Goal: Task Accomplishment & Management: Use online tool/utility

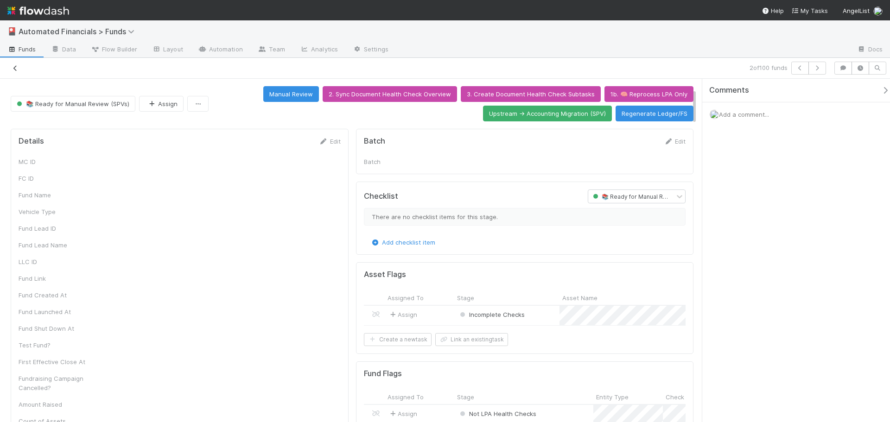
drag, startPoint x: 0, startPoint y: 0, endPoint x: 13, endPoint y: 67, distance: 68.6
click at [13, 67] on icon at bounding box center [15, 68] width 9 height 6
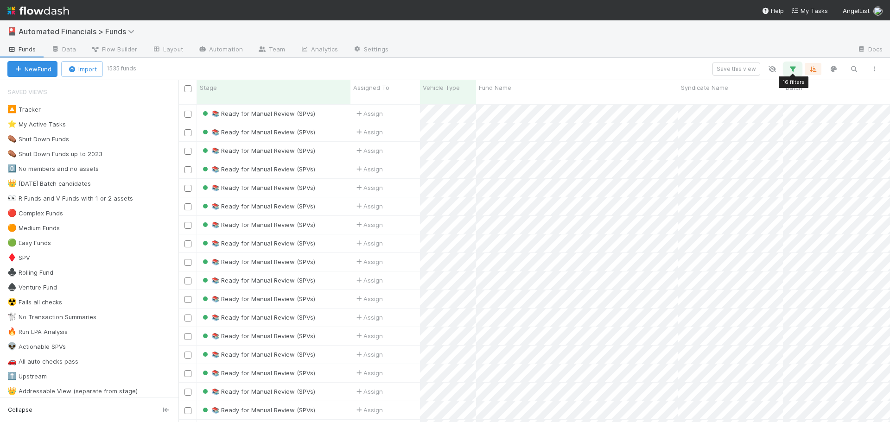
click at [789, 69] on icon "button" at bounding box center [792, 69] width 9 height 8
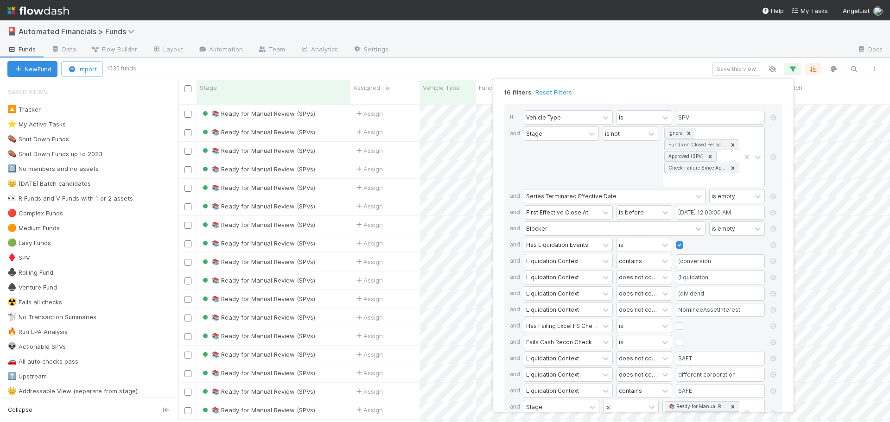
click at [664, 57] on div "16 filters Reset Filters If Vehicle Type is SPV and Stage is not Ignore Funds o…" at bounding box center [445, 211] width 890 height 422
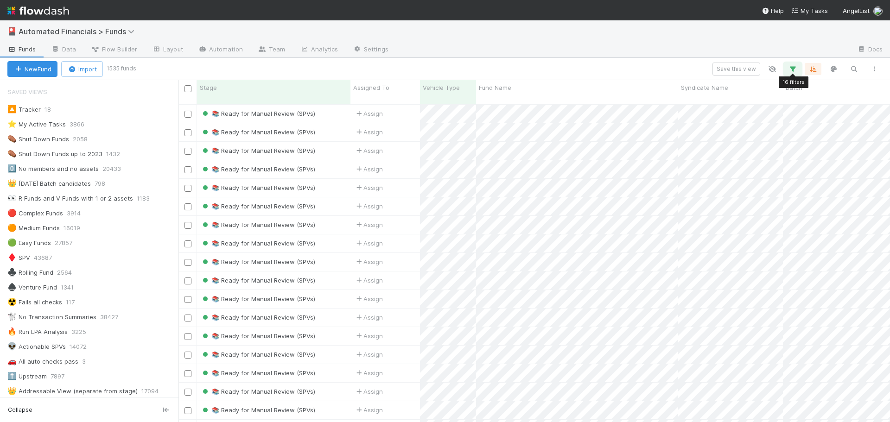
click at [791, 69] on icon "button" at bounding box center [792, 69] width 9 height 8
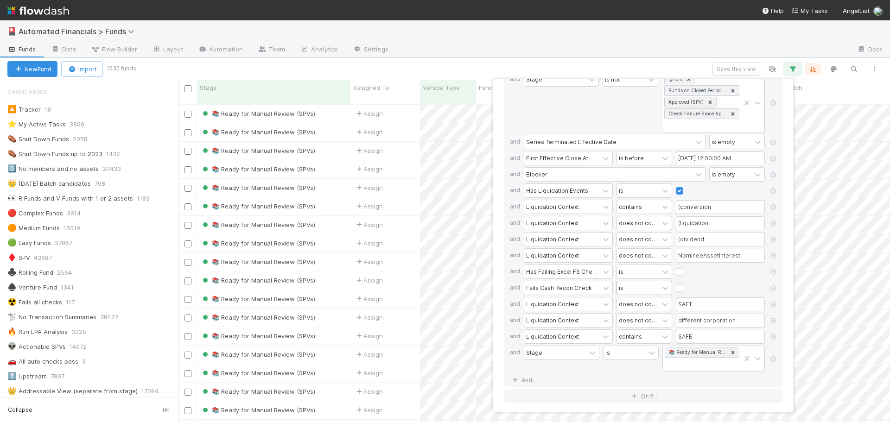
scroll to position [57, 0]
click at [643, 61] on div "16 filters Reset Filters If Vehicle Type is SPV and Stage is not Ignore Funds o…" at bounding box center [445, 211] width 890 height 422
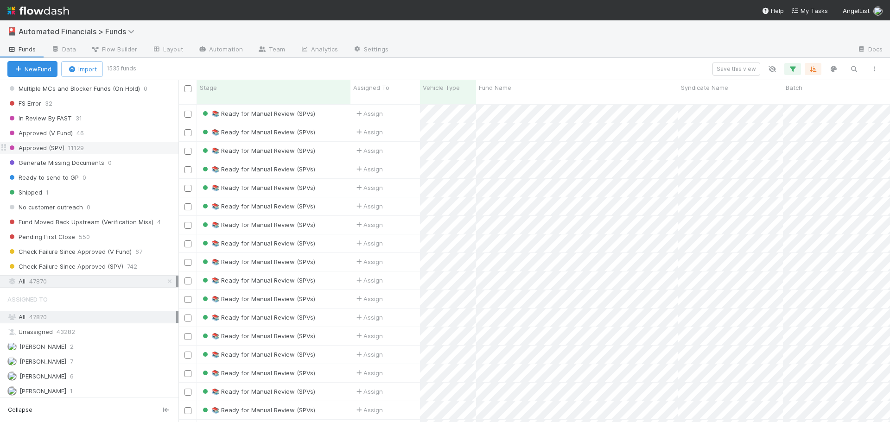
scroll to position [1113, 0]
click at [90, 266] on span "Check Failure Since Approved (SPV)" at bounding box center [65, 264] width 116 height 12
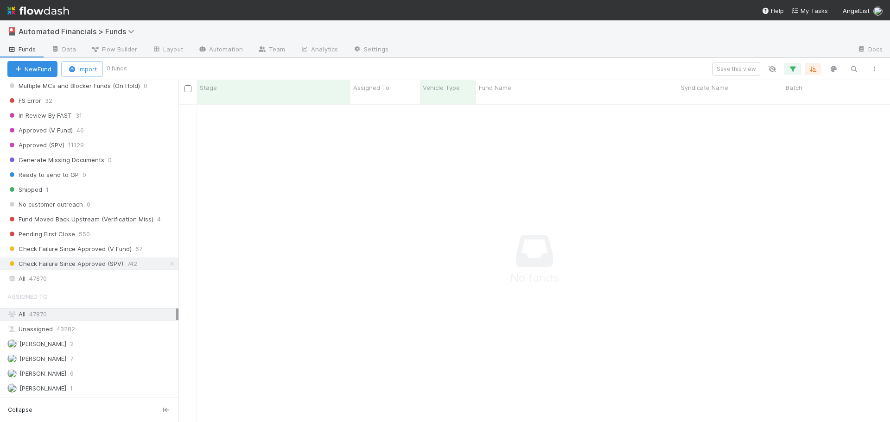
scroll to position [312, 705]
click at [790, 70] on icon "button" at bounding box center [792, 69] width 9 height 8
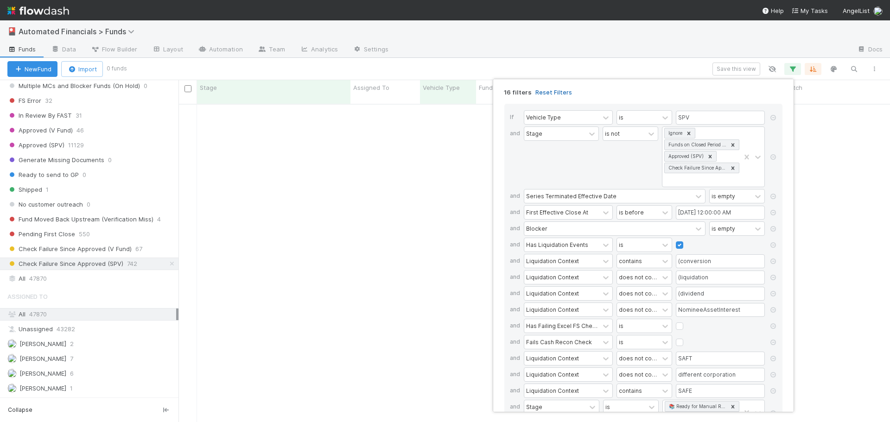
click at [555, 93] on link "Reset Filters" at bounding box center [554, 93] width 37 height 8
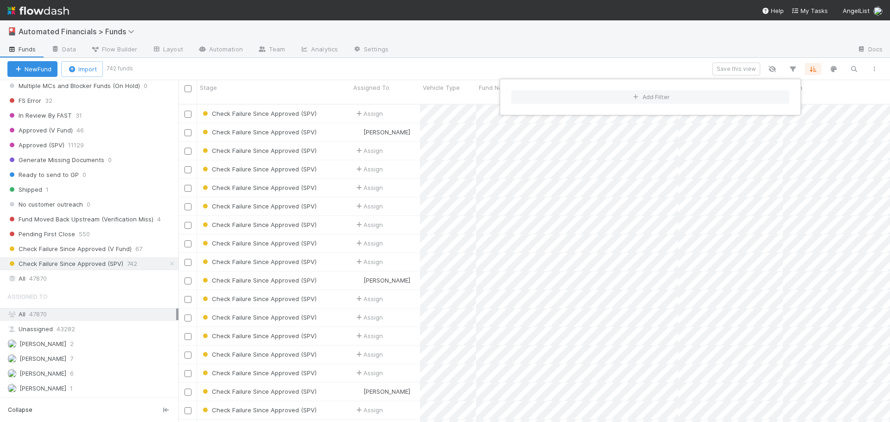
scroll to position [319, 705]
click at [594, 50] on div "Add Filter" at bounding box center [445, 211] width 890 height 422
click at [582, 71] on div "Add Filter" at bounding box center [445, 211] width 890 height 422
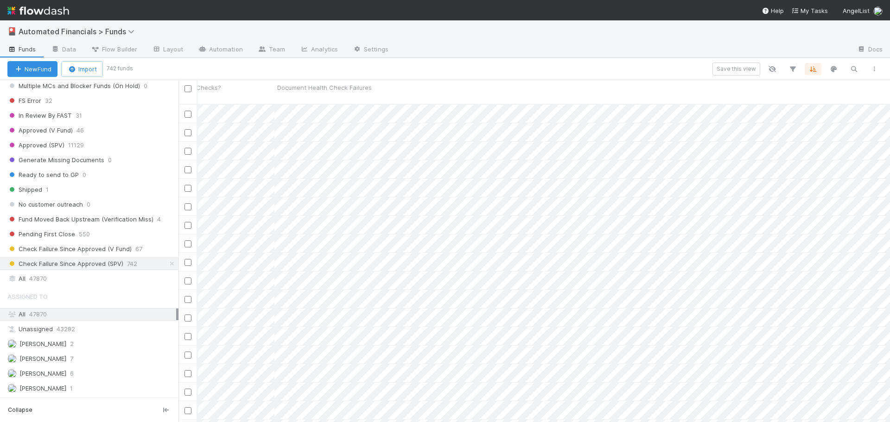
scroll to position [0, 0]
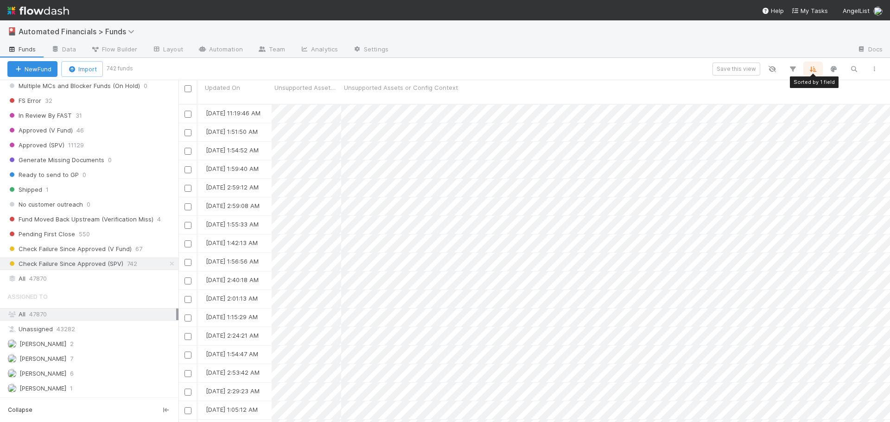
click at [817, 67] on icon "button" at bounding box center [813, 69] width 9 height 8
click at [817, 67] on div "Sort by Liquidation Context from A → Z Then by" at bounding box center [445, 211] width 890 height 422
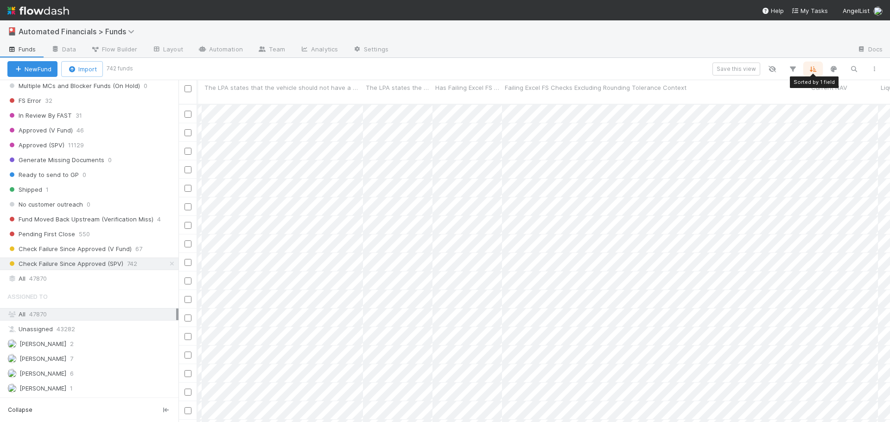
click at [815, 68] on icon "button" at bounding box center [813, 69] width 9 height 8
click at [807, 102] on icon at bounding box center [807, 105] width 9 height 6
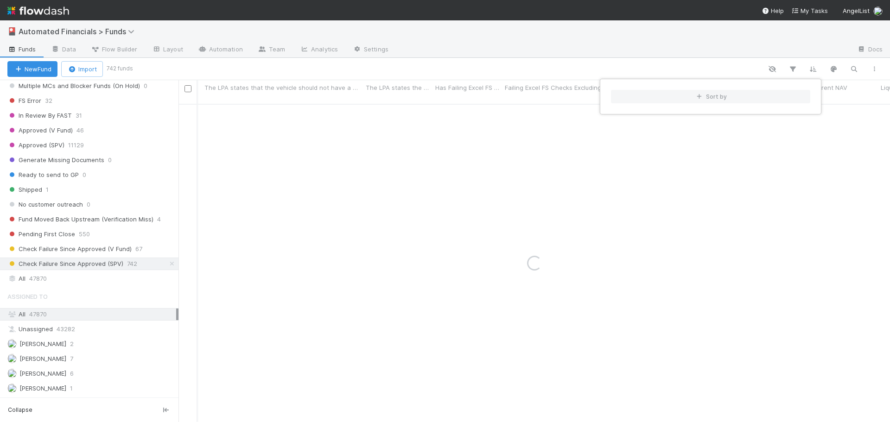
click at [814, 70] on div "Sort by" at bounding box center [445, 211] width 890 height 422
click at [733, 55] on div "Sort by" at bounding box center [445, 211] width 890 height 422
click at [728, 67] on div at bounding box center [508, 69] width 754 height 12
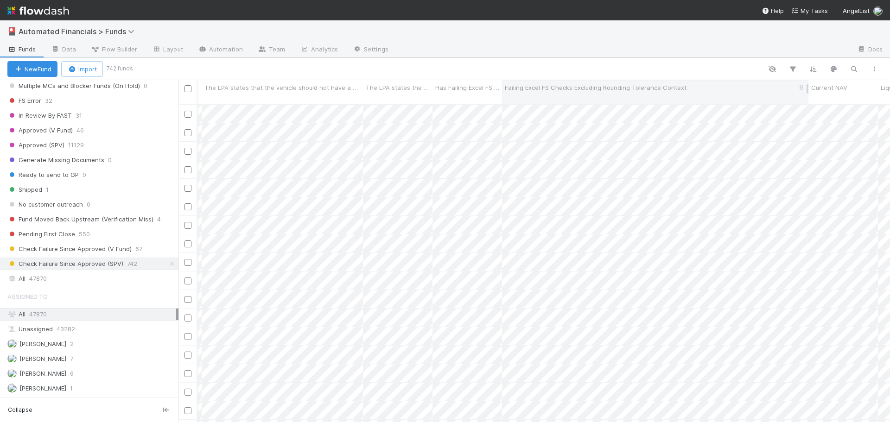
click at [736, 91] on div "Failing Excel FS Checks Excluding Rounding Tolerance Context" at bounding box center [655, 87] width 301 height 9
click at [570, 104] on div "Sort A → Z" at bounding box center [558, 105] width 106 height 14
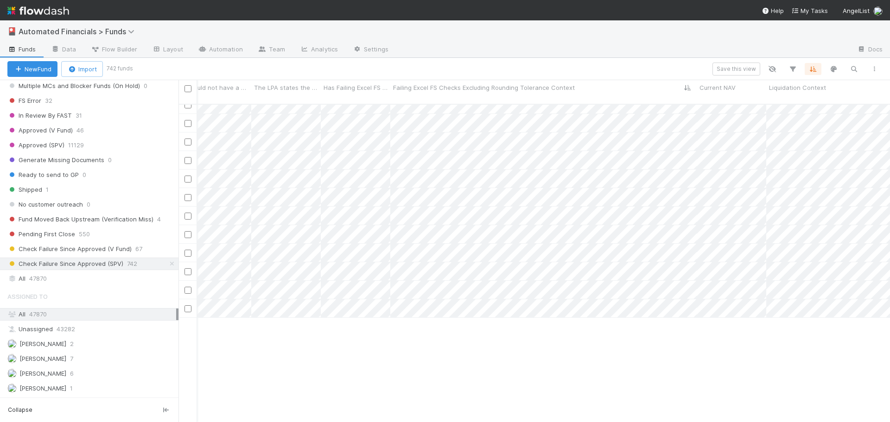
scroll to position [8161, 13963]
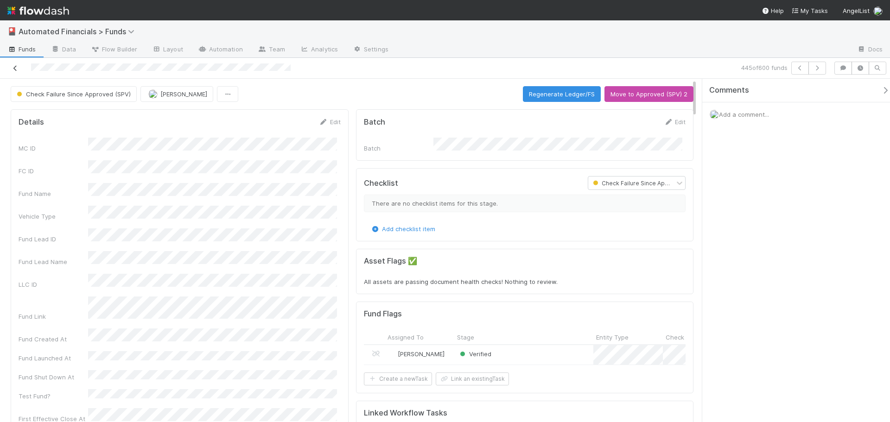
click at [15, 67] on icon at bounding box center [15, 68] width 9 height 6
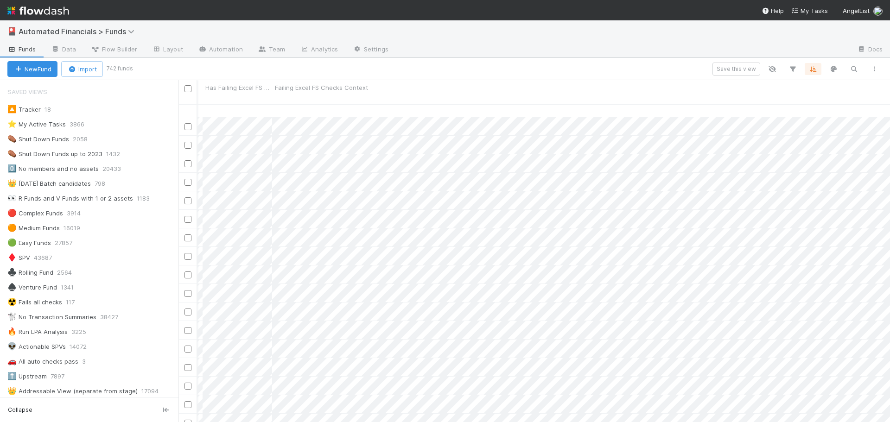
scroll to position [3391, 11228]
click at [792, 70] on icon "button" at bounding box center [792, 69] width 9 height 8
click at [657, 98] on button "Add Filter" at bounding box center [650, 96] width 278 height 13
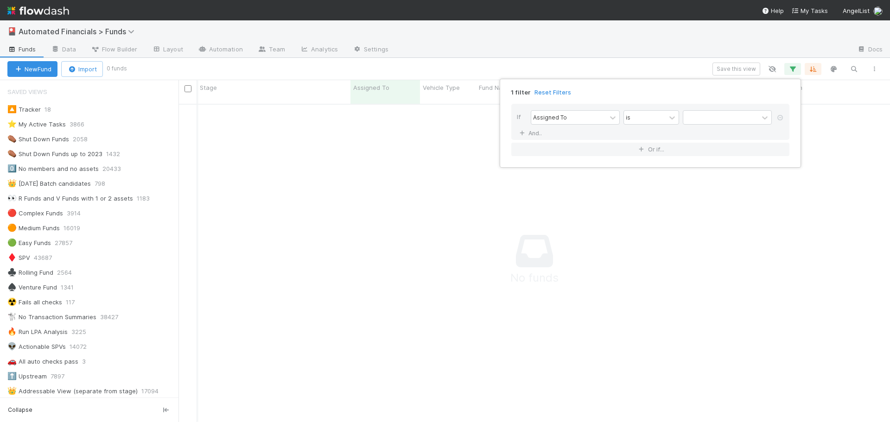
scroll to position [312, 705]
click at [578, 117] on div "Assigned To" at bounding box center [568, 117] width 75 height 13
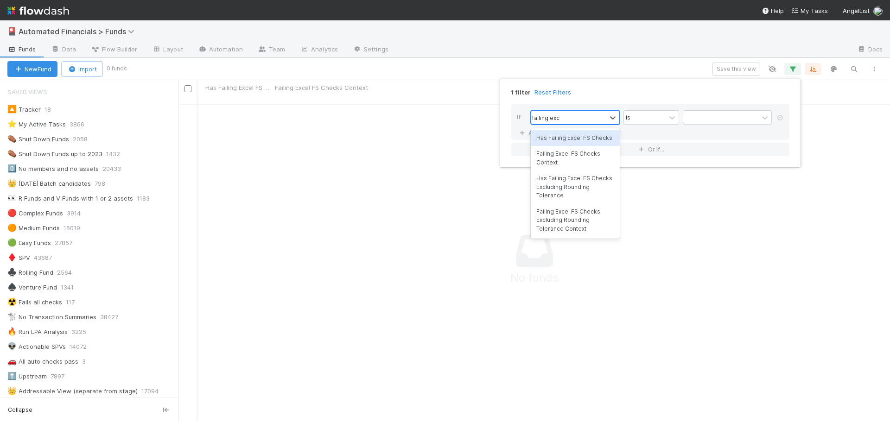
type input "failing exce"
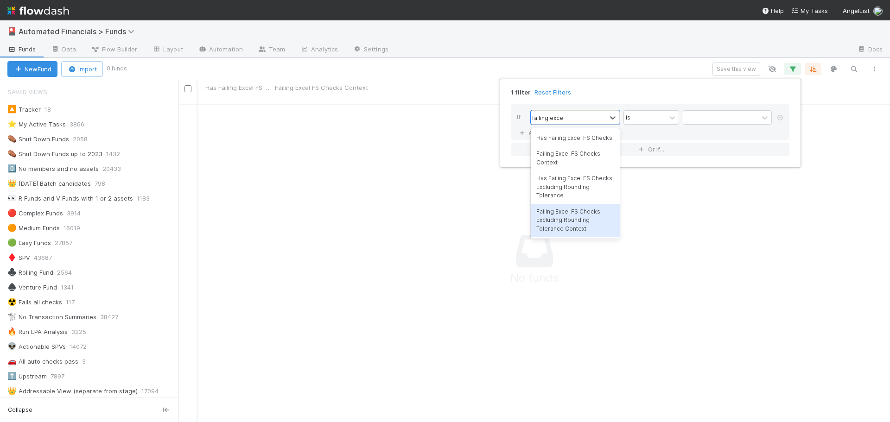
click at [580, 224] on div "Failing Excel FS Checks Excluding Rounding Tolerance Context" at bounding box center [575, 220] width 89 height 33
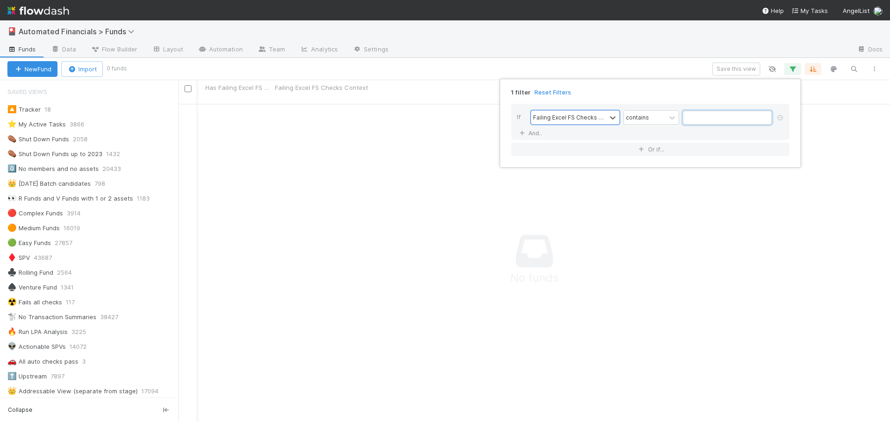
click at [694, 116] on input "text" at bounding box center [727, 118] width 89 height 14
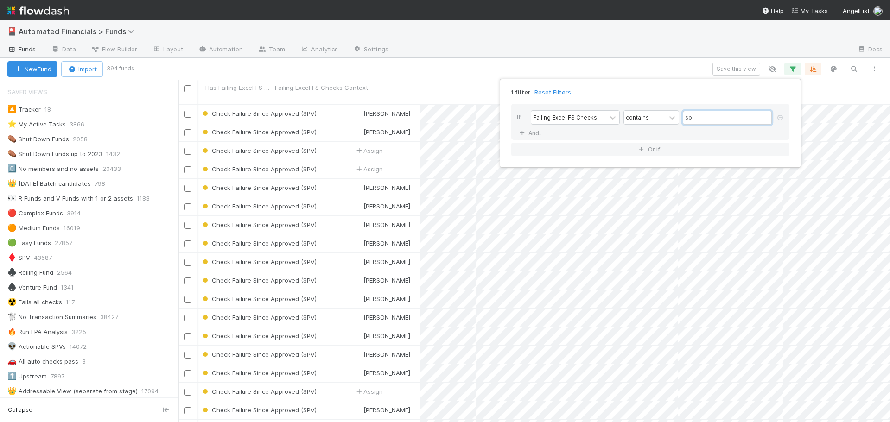
scroll to position [319, 705]
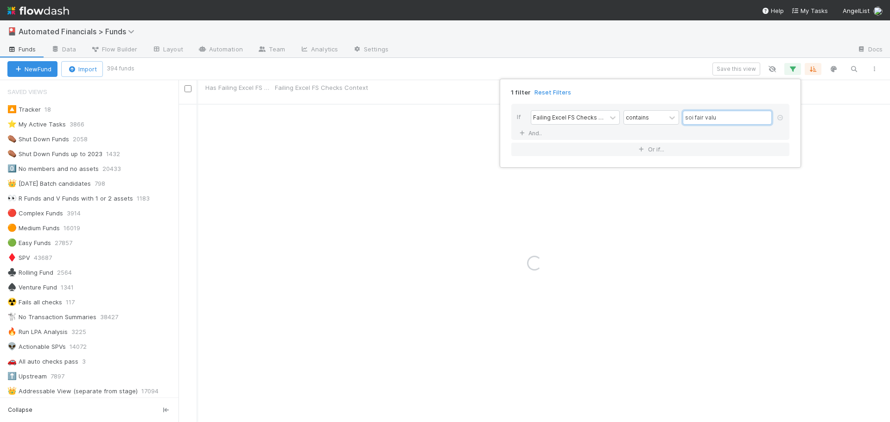
type input "soi fair value"
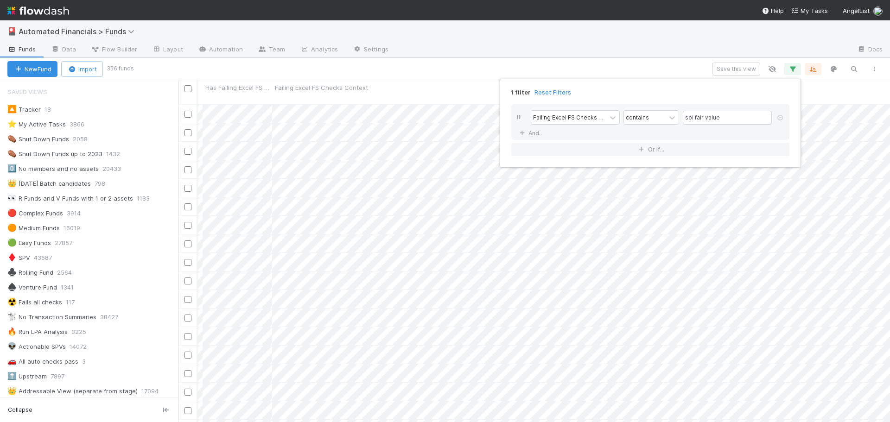
click at [561, 69] on div "1 filter Reset Filters If Failing Excel FS Checks Excluding Rounding Tolerance …" at bounding box center [445, 211] width 890 height 422
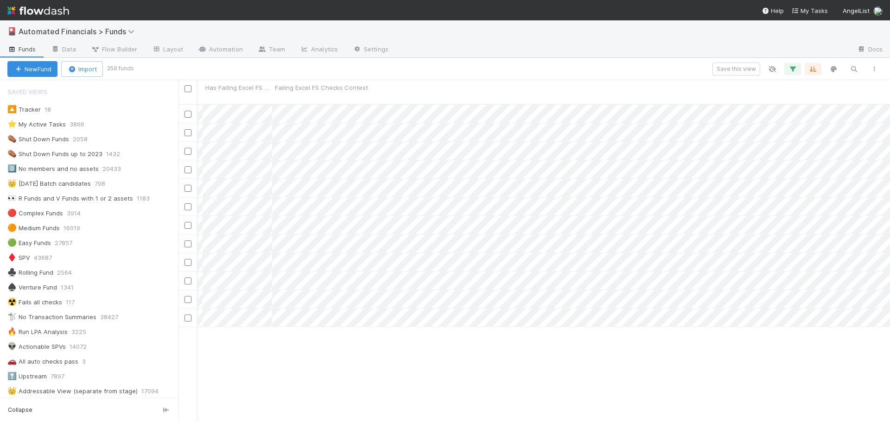
scroll to position [1437, 11228]
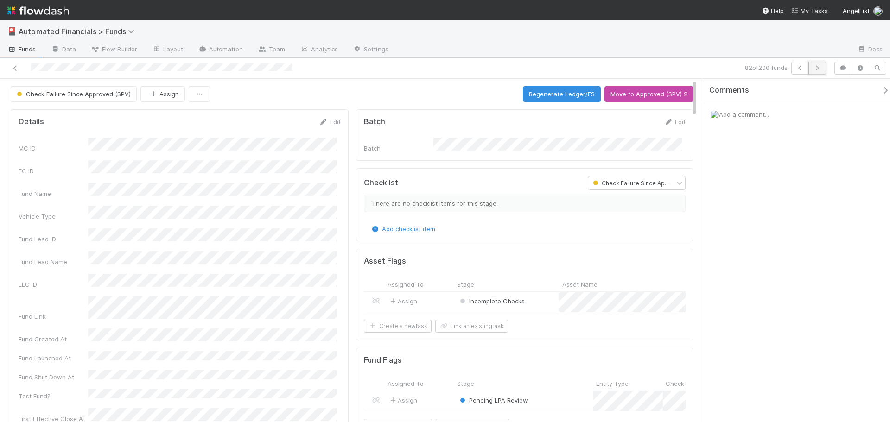
click at [822, 70] on icon "button" at bounding box center [817, 68] width 9 height 6
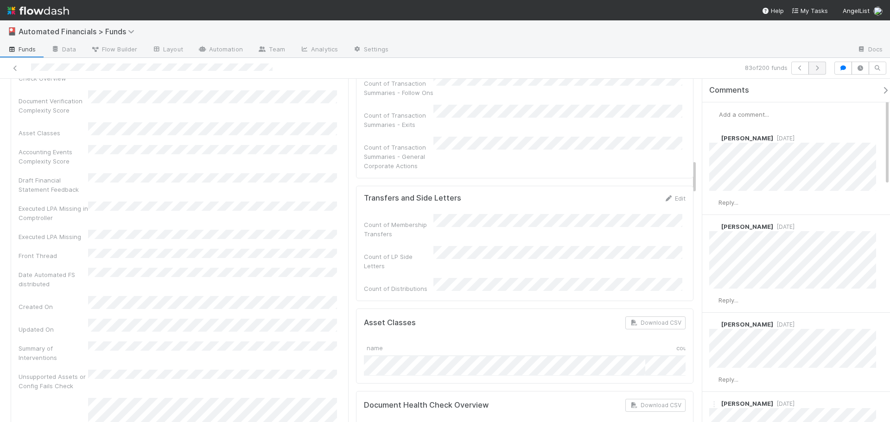
scroll to position [788, 0]
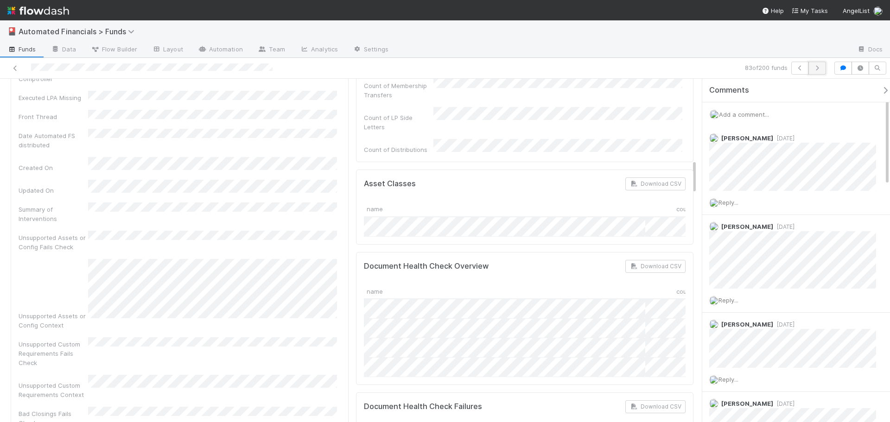
click at [821, 69] on icon "button" at bounding box center [817, 68] width 9 height 6
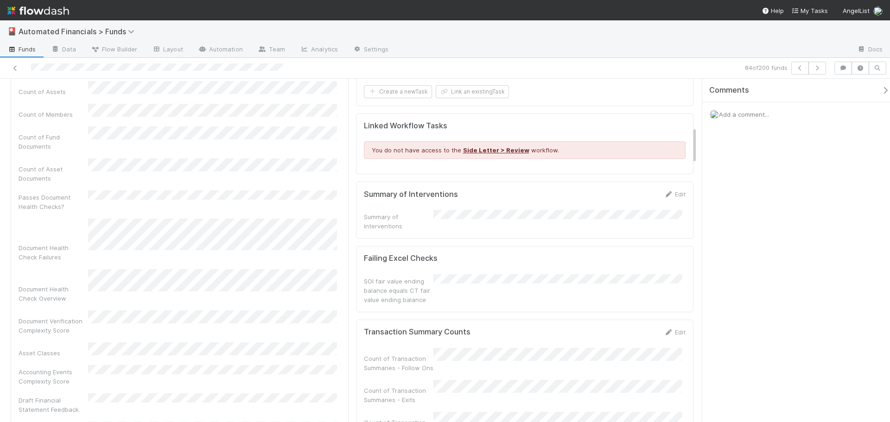
scroll to position [556, 0]
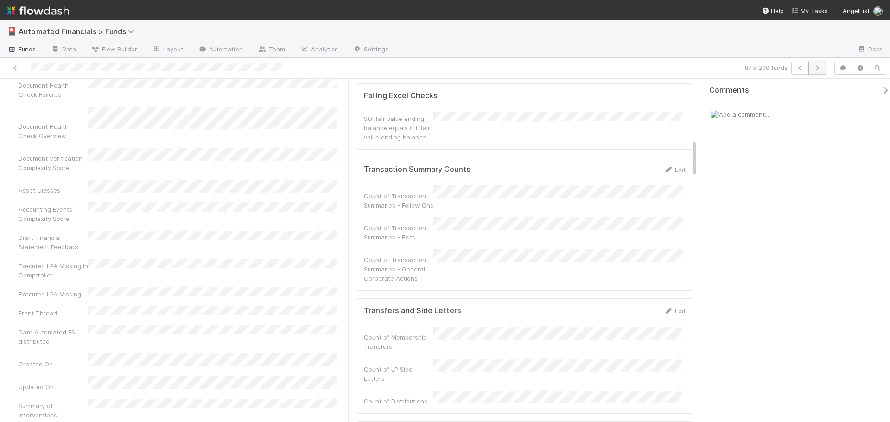
click at [823, 67] on button "button" at bounding box center [818, 68] width 18 height 13
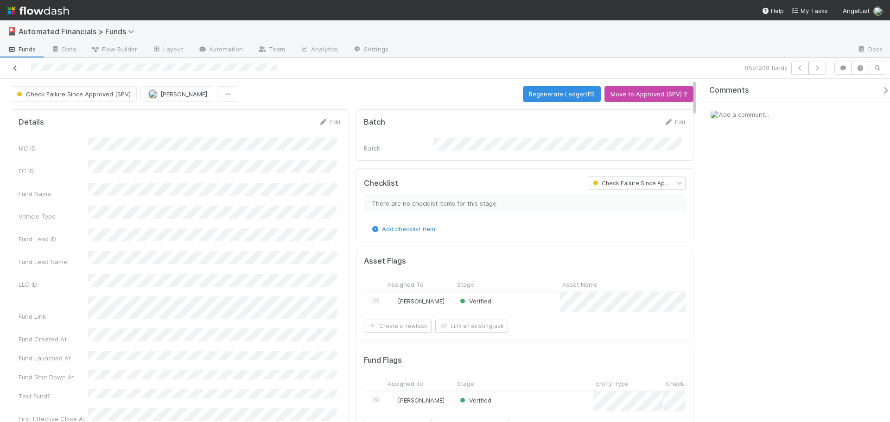
click at [13, 70] on icon at bounding box center [15, 68] width 9 height 6
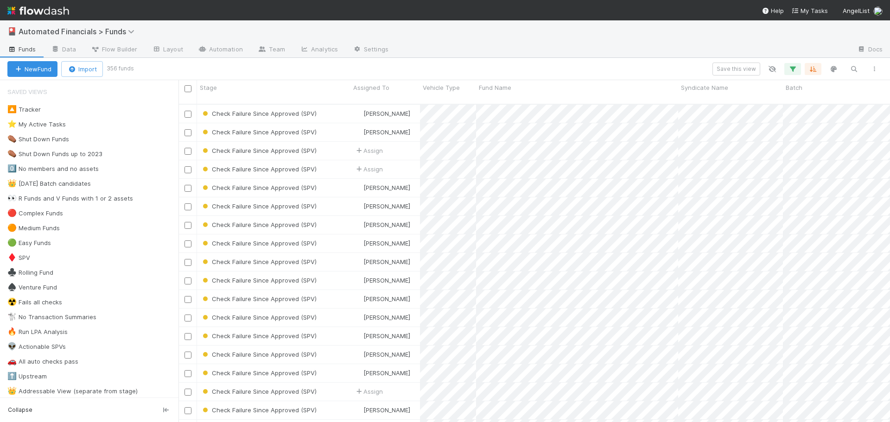
scroll to position [319, 705]
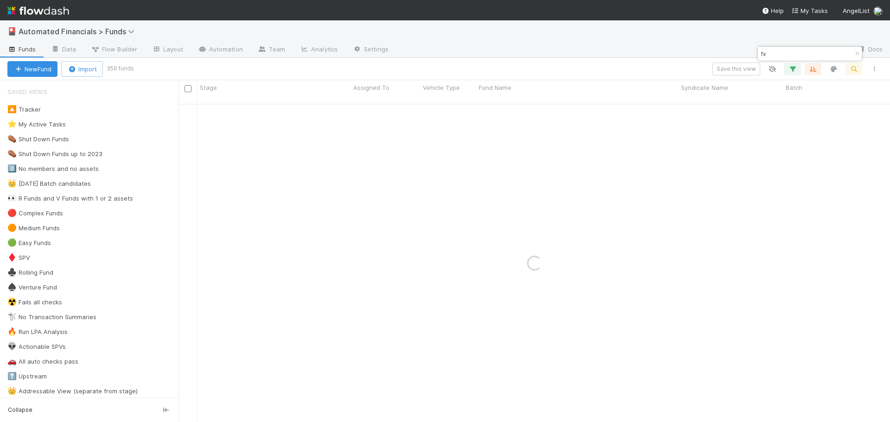
type input "f"
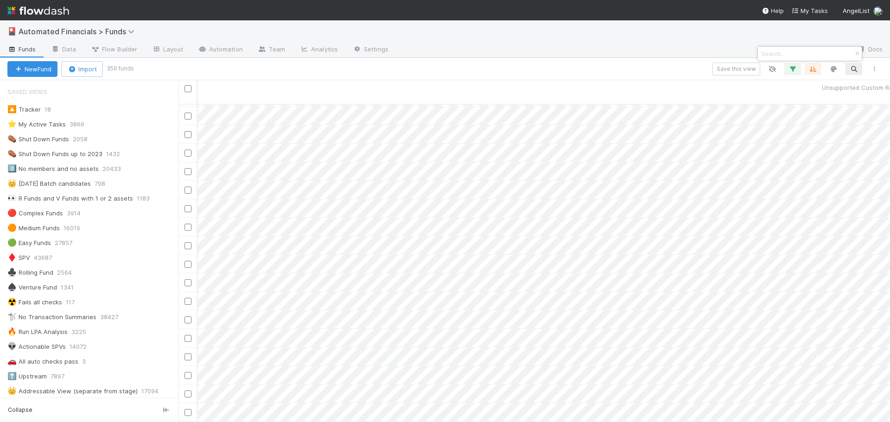
scroll to position [147, 5837]
drag, startPoint x: 467, startPoint y: 418, endPoint x: 421, endPoint y: 417, distance: 46.8
click at [400, 419] on div at bounding box center [445, 211] width 890 height 422
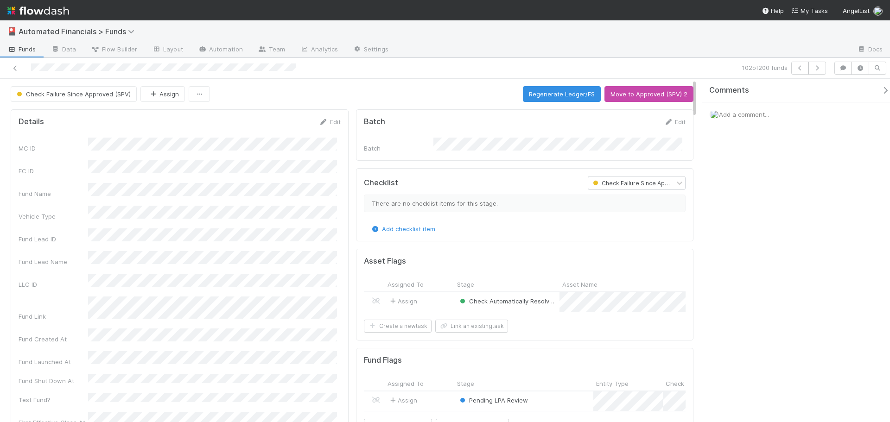
click at [174, 70] on div at bounding box center [211, 68] width 415 height 13
